Goal: Navigation & Orientation: Find specific page/section

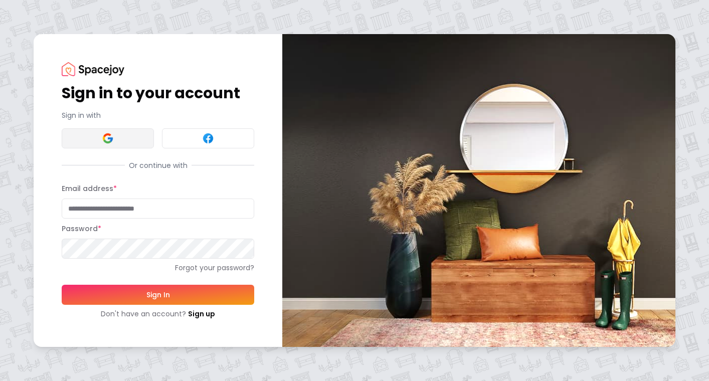
click at [142, 134] on button at bounding box center [108, 138] width 92 height 20
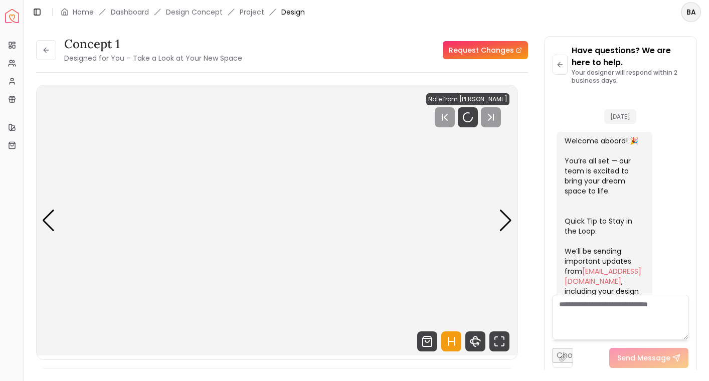
scroll to position [390, 0]
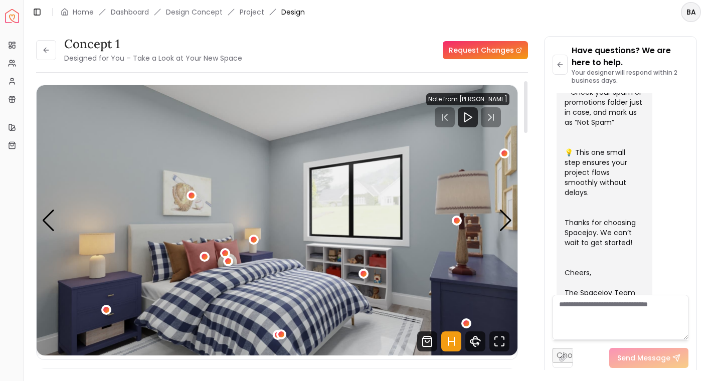
click at [489, 102] on div "Note from Sarah Nelson" at bounding box center [467, 99] width 83 height 12
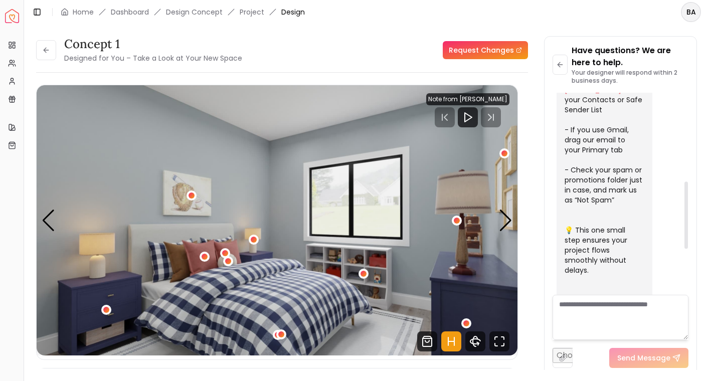
scroll to position [404, 0]
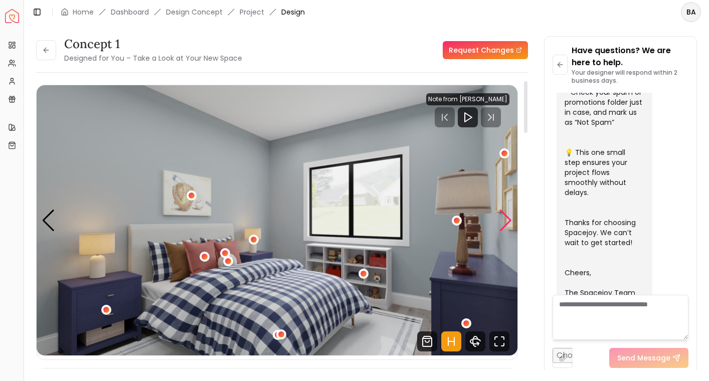
click at [501, 214] on div "Next slide" at bounding box center [506, 221] width 14 height 22
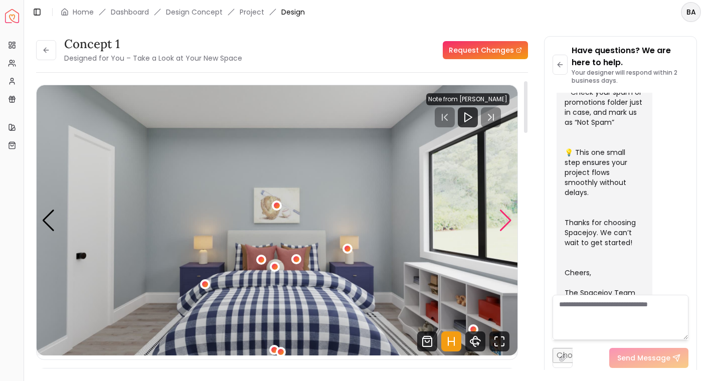
click at [501, 214] on div "Next slide" at bounding box center [506, 221] width 14 height 22
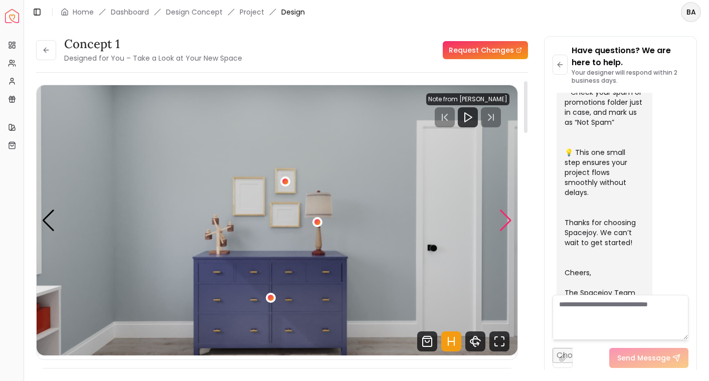
click at [501, 214] on div "Next slide" at bounding box center [506, 221] width 14 height 22
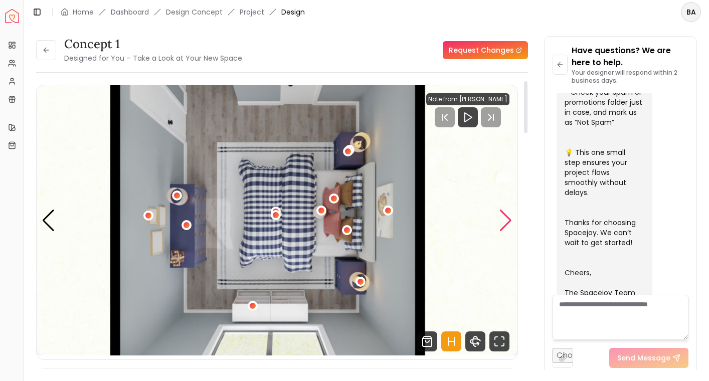
click at [501, 214] on div "Next slide" at bounding box center [506, 221] width 14 height 22
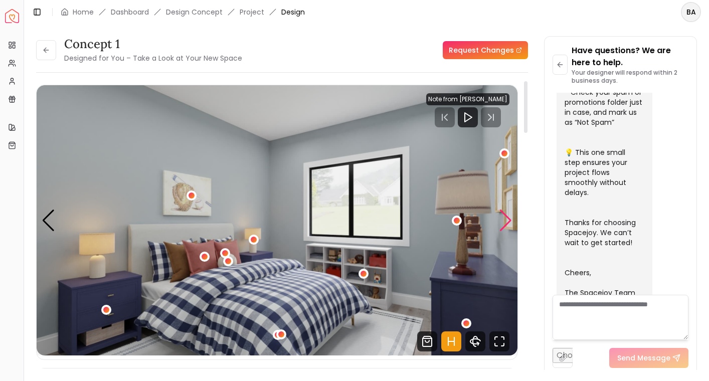
click at [501, 214] on div "Next slide" at bounding box center [506, 221] width 14 height 22
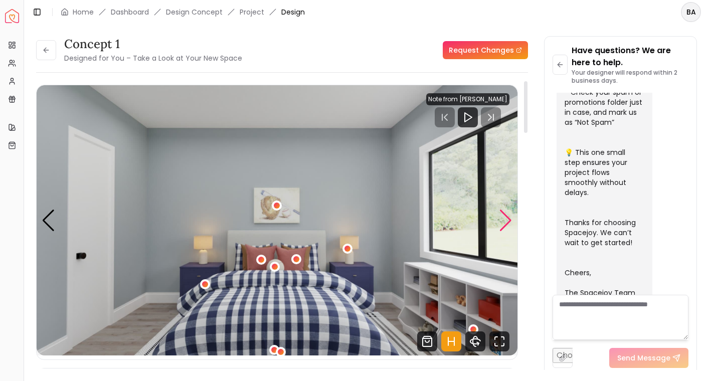
click at [501, 214] on div "Next slide" at bounding box center [506, 221] width 14 height 22
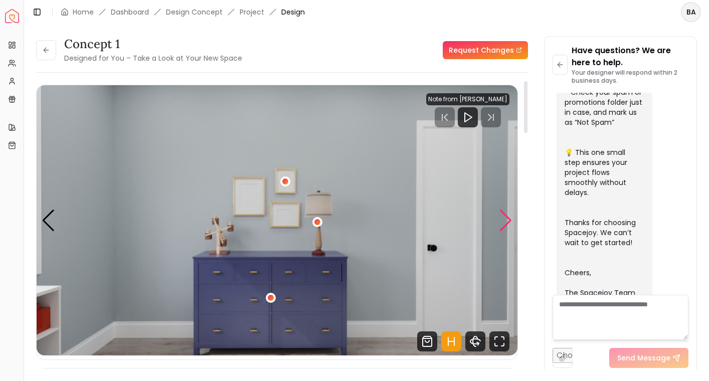
click at [501, 214] on div "Next slide" at bounding box center [506, 221] width 14 height 22
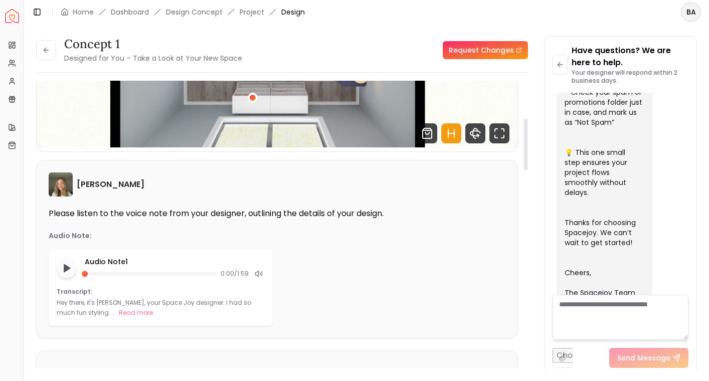
scroll to position [210, 0]
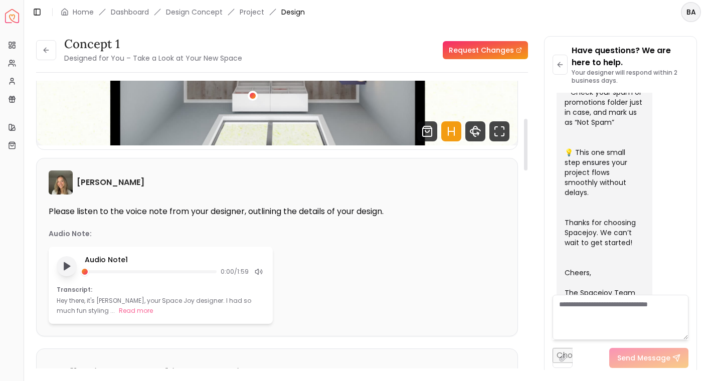
click at [73, 267] on button "Play audio note" at bounding box center [67, 266] width 20 height 20
click at [119, 313] on button "Read more" at bounding box center [136, 311] width 34 height 10
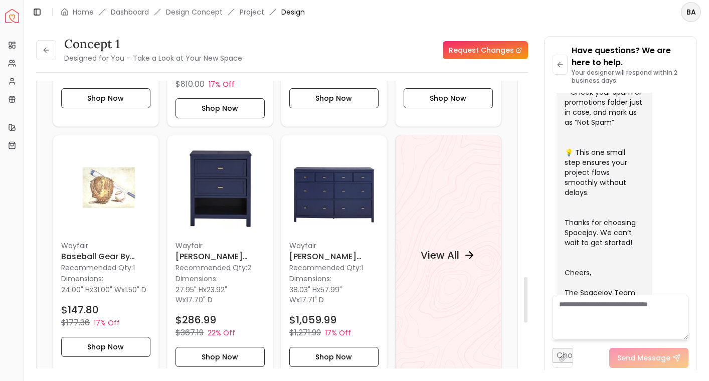
scroll to position [1259, 0]
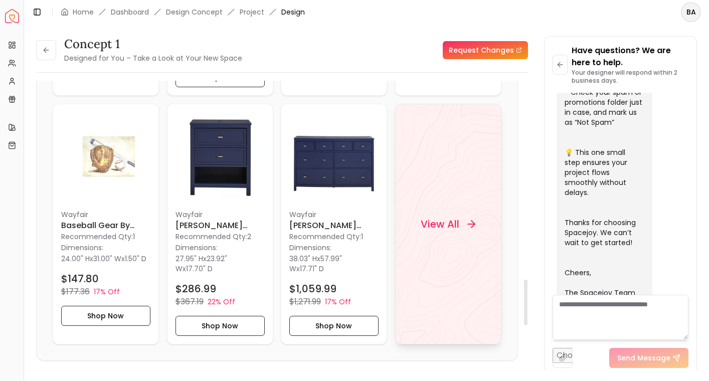
click at [425, 217] on h4 "View All" at bounding box center [440, 224] width 39 height 14
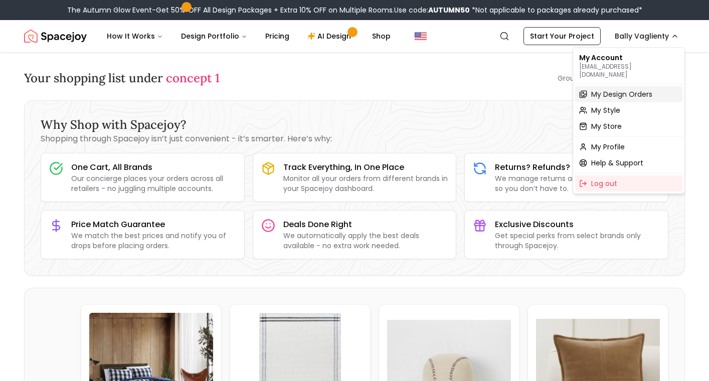
click at [634, 89] on span "My Design Orders" at bounding box center [621, 94] width 61 height 10
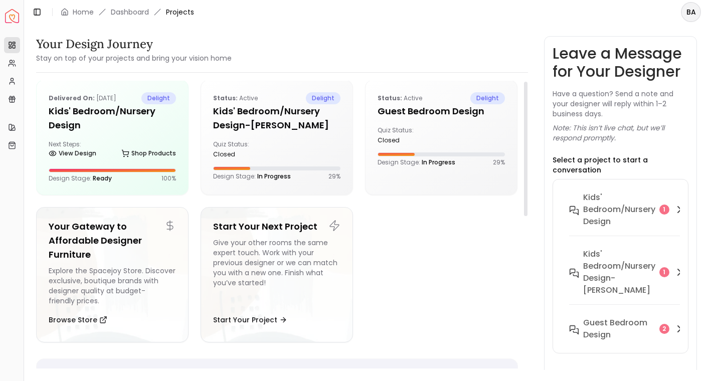
scroll to position [13, 0]
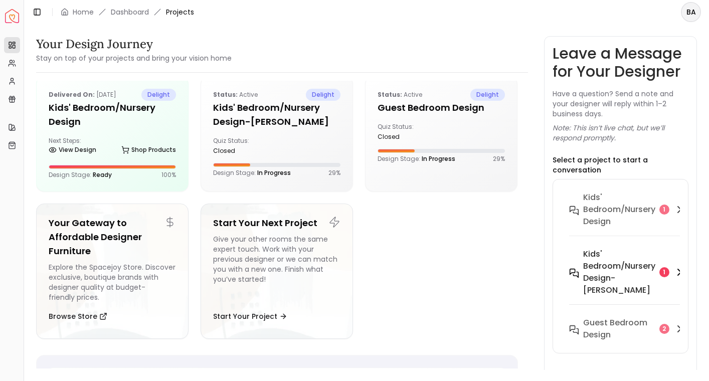
click at [596, 254] on h6 "Kids' Bedroom/Nursery design-Olivia" at bounding box center [619, 272] width 72 height 48
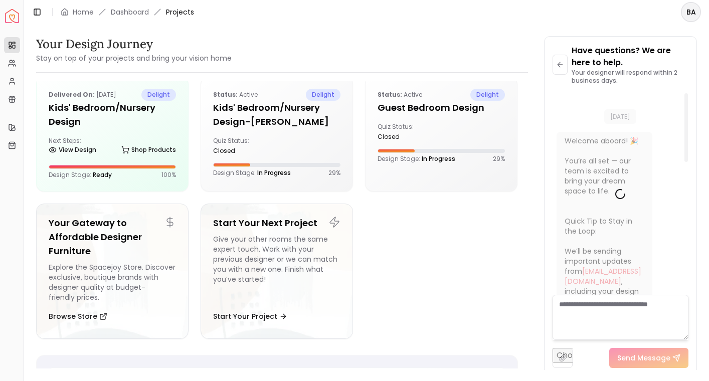
scroll to position [14, 0]
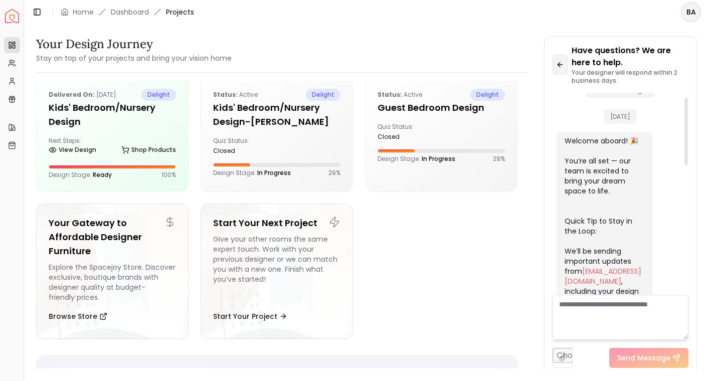
click at [563, 67] on icon at bounding box center [560, 65] width 8 height 8
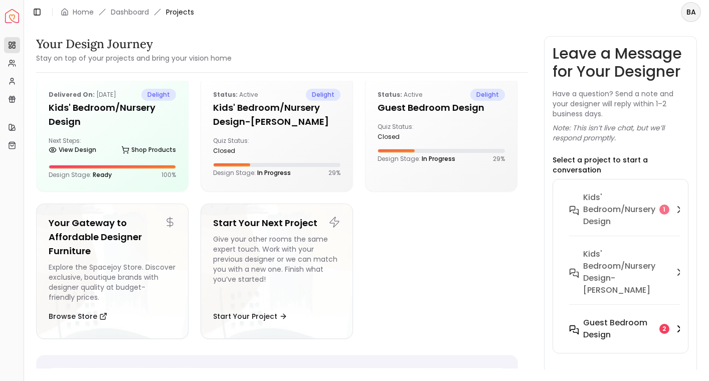
click at [606, 318] on h6 "Guest Bedroom design" at bounding box center [619, 329] width 72 height 24
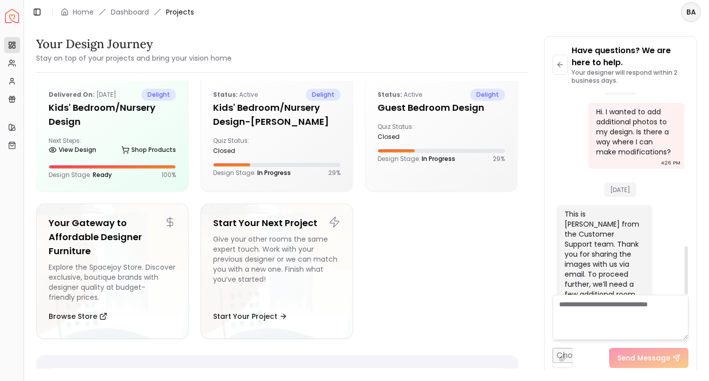
scroll to position [645, 0]
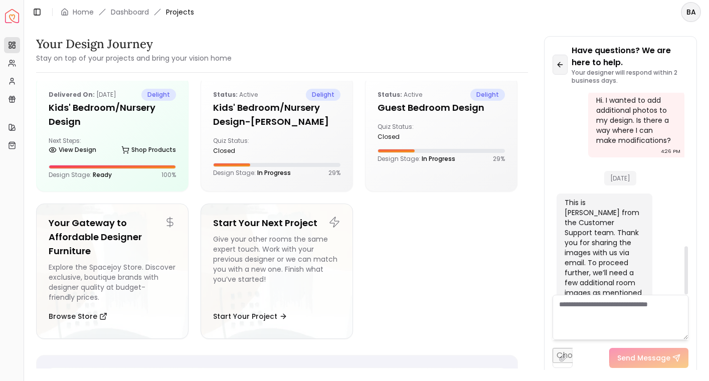
click at [564, 68] on button at bounding box center [561, 65] width 16 height 20
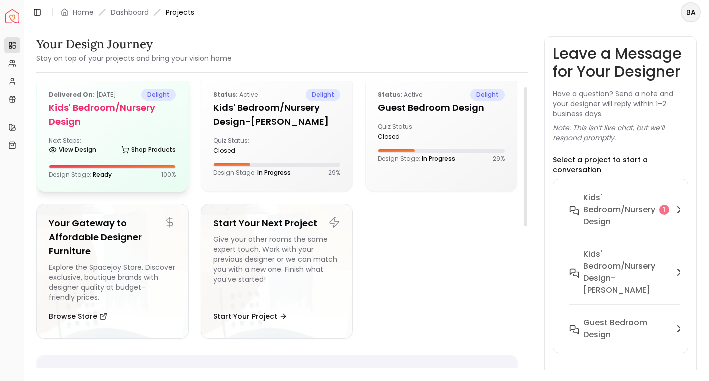
click at [114, 109] on h5 "Kids' Bedroom/Nursery design" at bounding box center [112, 115] width 127 height 28
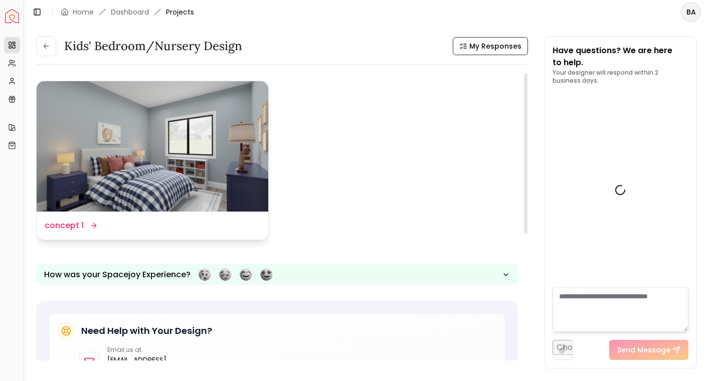
scroll to position [398, 0]
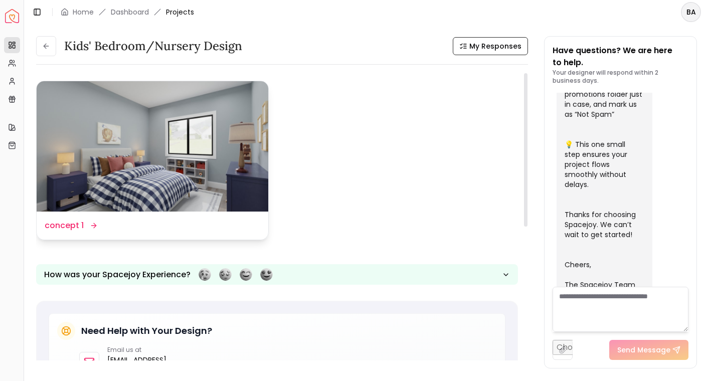
click at [114, 217] on div "Design Name concept 1" at bounding box center [153, 226] width 232 height 28
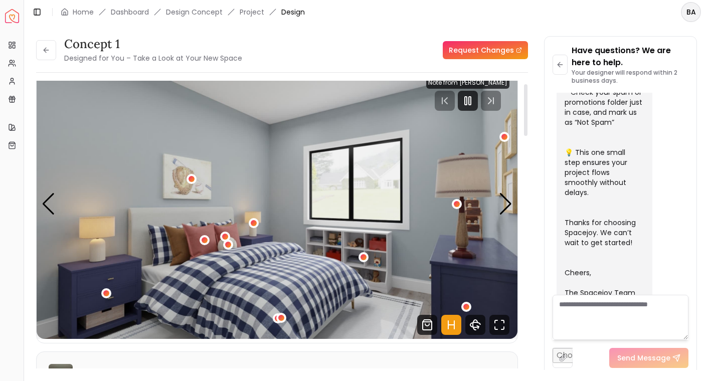
scroll to position [17, 0]
click at [474, 100] on icon "Pause" at bounding box center [468, 100] width 12 height 12
click at [364, 256] on div "1 / 4" at bounding box center [364, 257] width 8 height 8
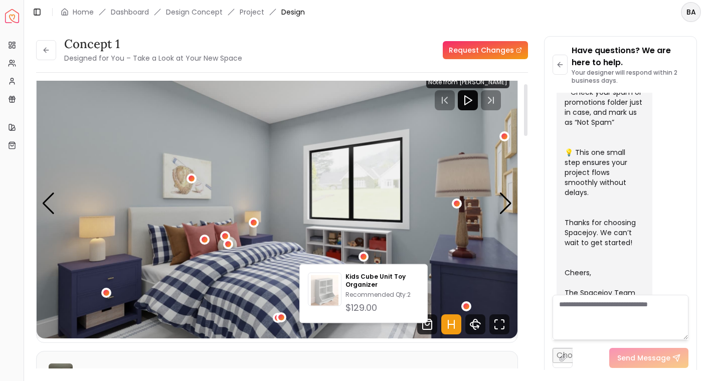
click at [408, 238] on img "1 / 4" at bounding box center [277, 203] width 481 height 270
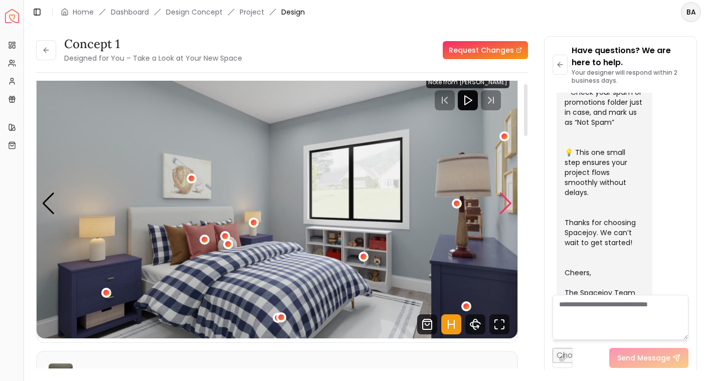
click at [501, 197] on div "Next slide" at bounding box center [506, 204] width 14 height 22
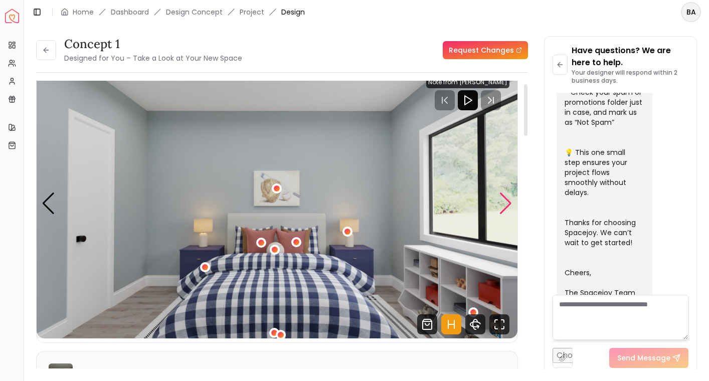
click at [501, 197] on div "Next slide" at bounding box center [506, 204] width 14 height 22
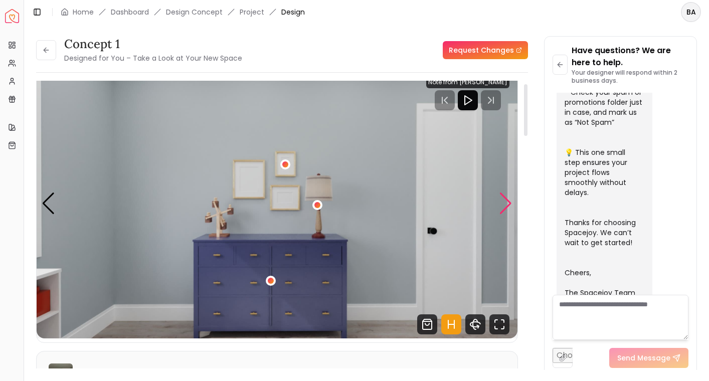
click at [501, 197] on div "Next slide" at bounding box center [506, 204] width 14 height 22
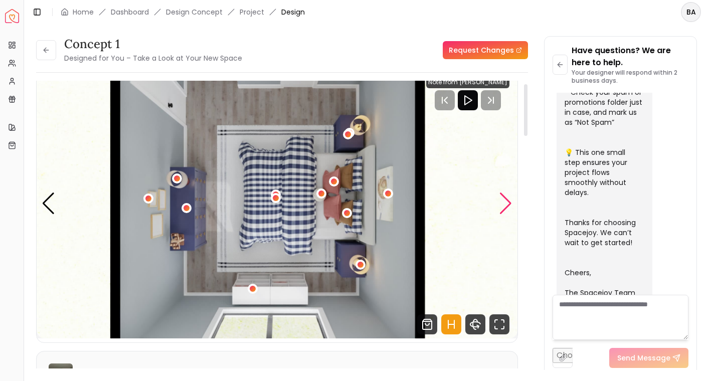
click at [501, 197] on div "Next slide" at bounding box center [506, 204] width 14 height 22
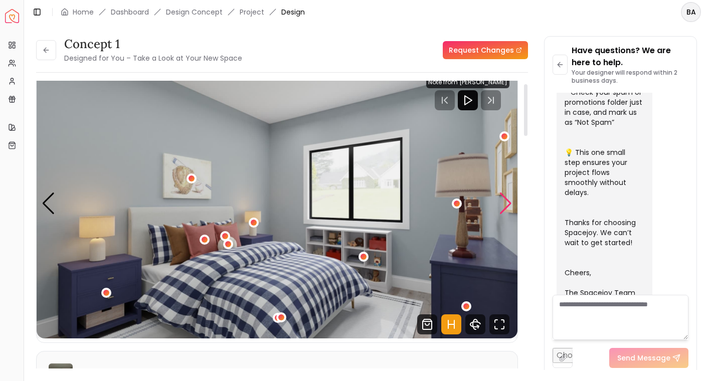
click at [501, 197] on div "Next slide" at bounding box center [506, 204] width 14 height 22
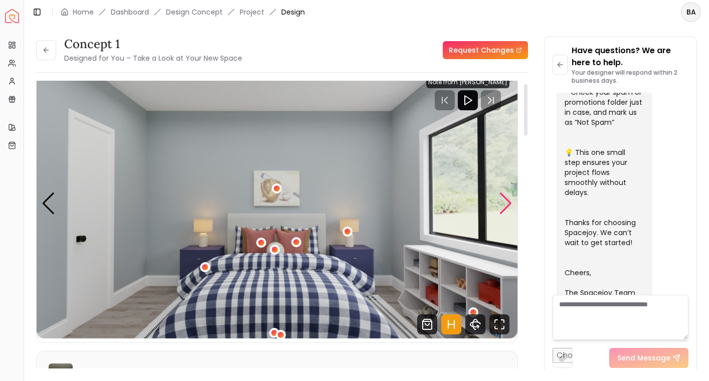
click at [501, 198] on div "Next slide" at bounding box center [506, 204] width 14 height 22
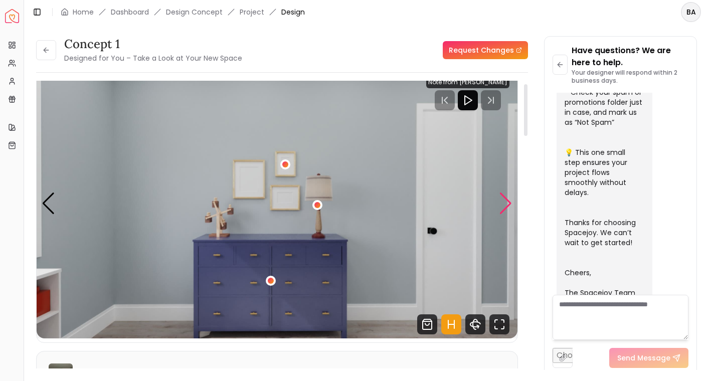
click at [501, 198] on div "Next slide" at bounding box center [506, 204] width 14 height 22
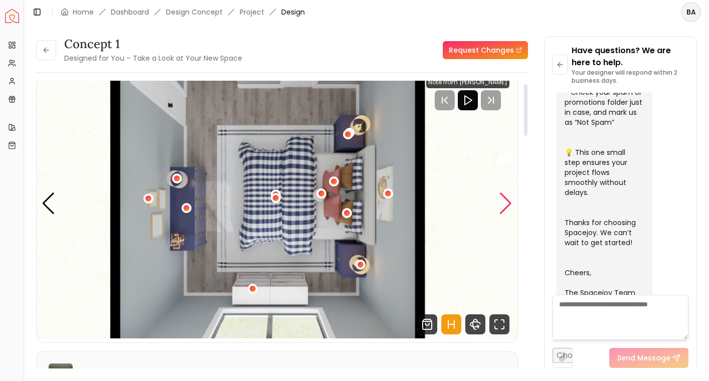
click at [501, 198] on div "Next slide" at bounding box center [506, 204] width 14 height 22
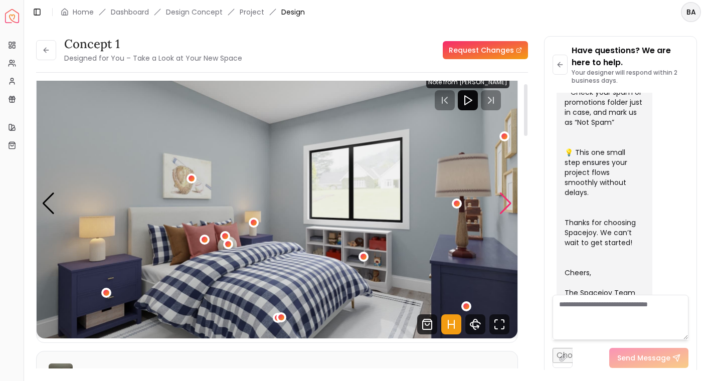
click at [501, 198] on div "Next slide" at bounding box center [506, 204] width 14 height 22
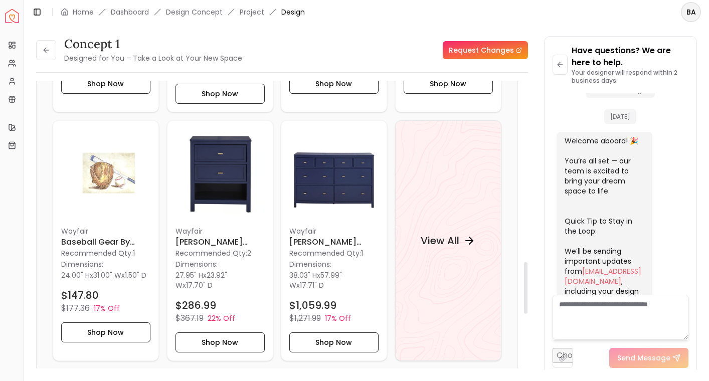
scroll to position [994, 0]
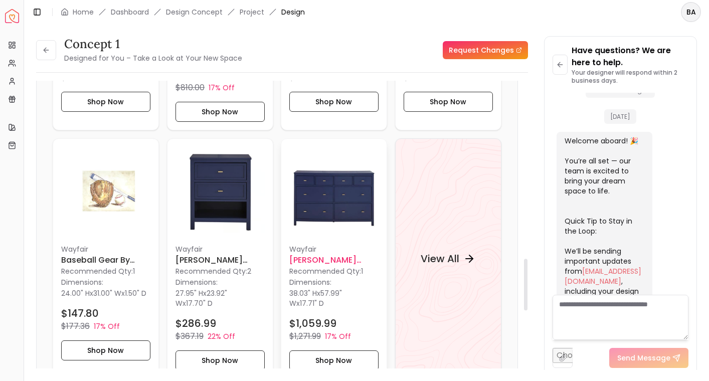
click at [372, 252] on p "Wayfair" at bounding box center [333, 249] width 89 height 10
